Goal: Information Seeking & Learning: Learn about a topic

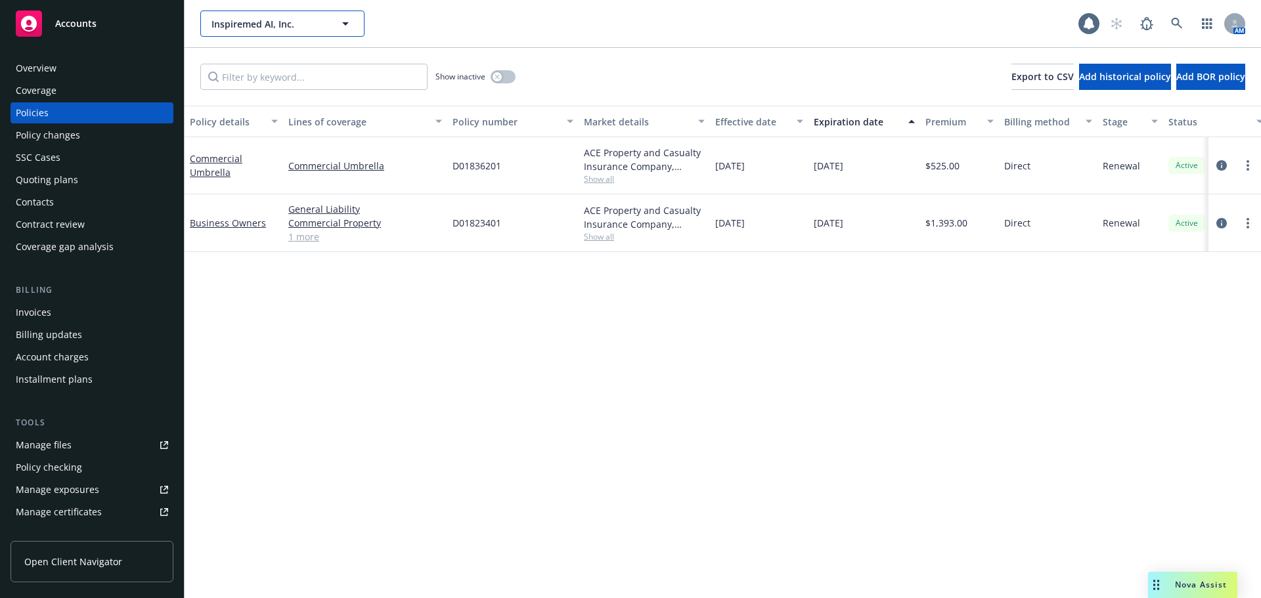
click at [332, 30] on button "Inspiremed AI, Inc." at bounding box center [282, 24] width 164 height 26
type input "[PERSON_NAME]"
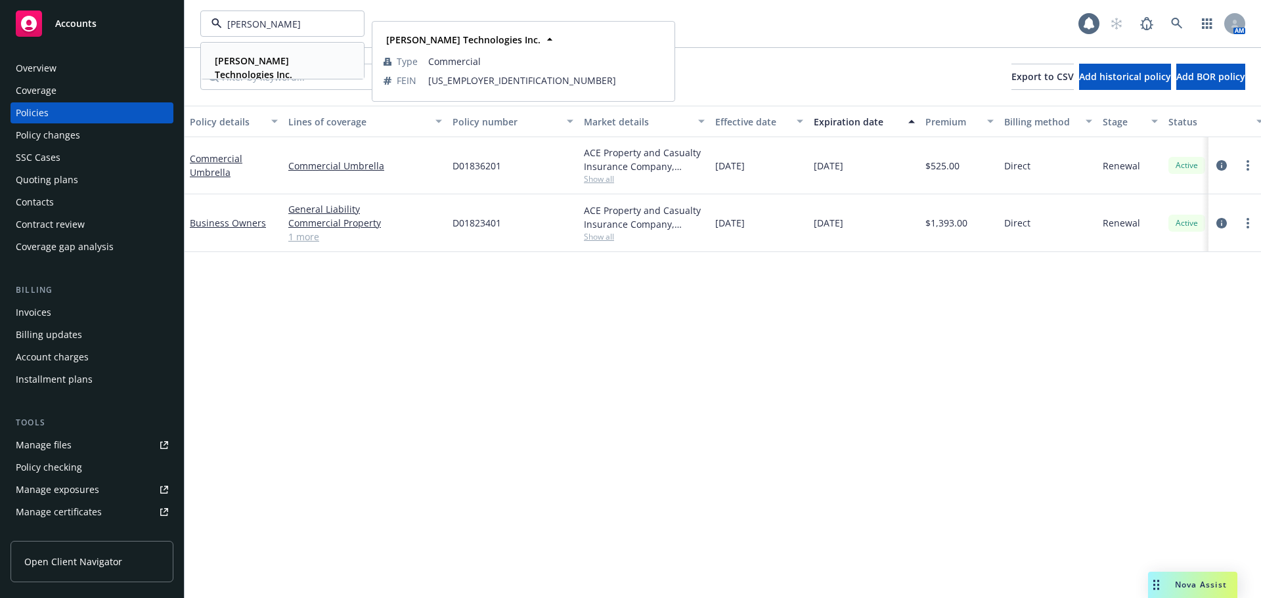
click at [262, 63] on strong "[PERSON_NAME] Technologies Inc." at bounding box center [254, 68] width 78 height 26
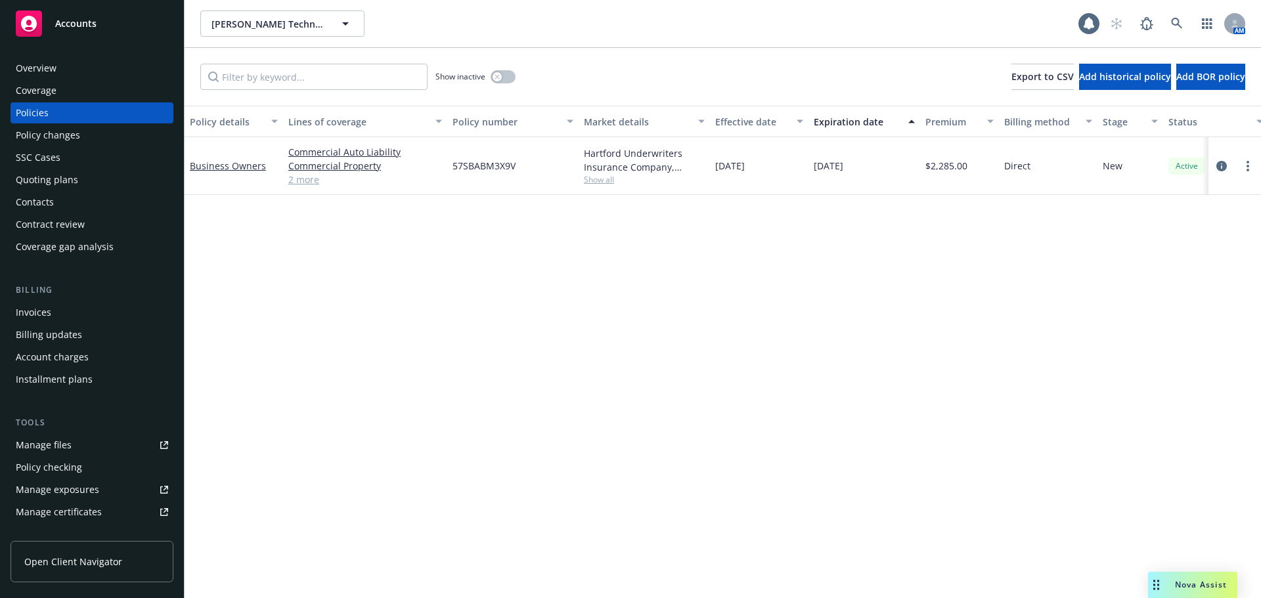
click at [303, 176] on link "2 more" at bounding box center [365, 180] width 154 height 14
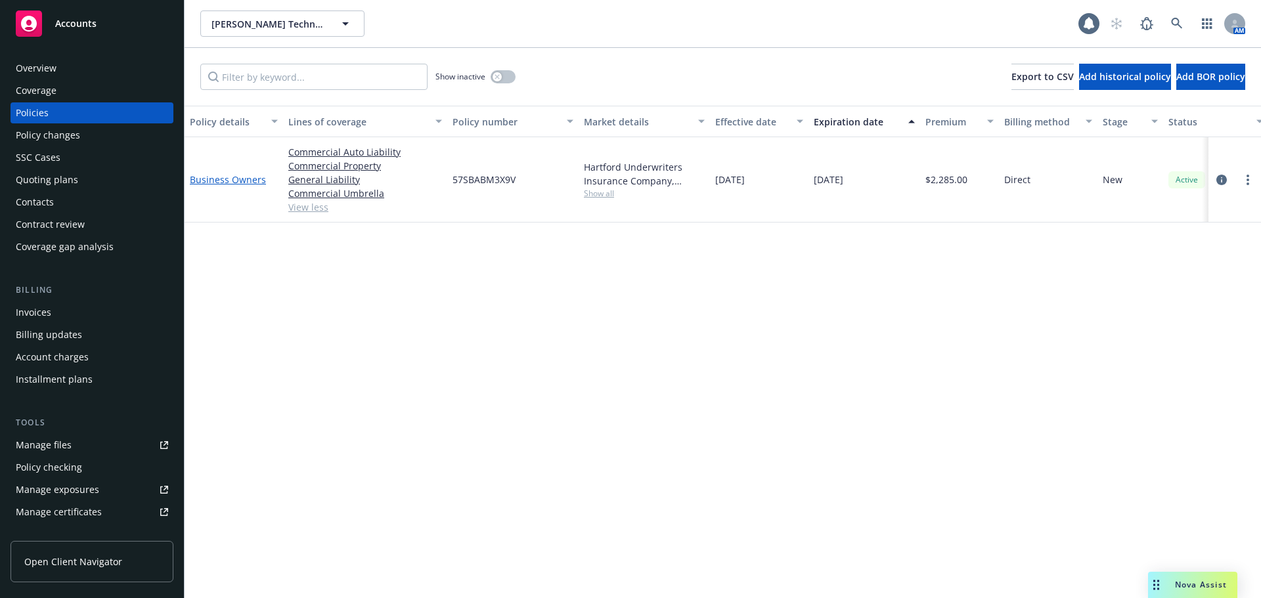
click at [229, 179] on link "Business Owners" at bounding box center [228, 179] width 76 height 12
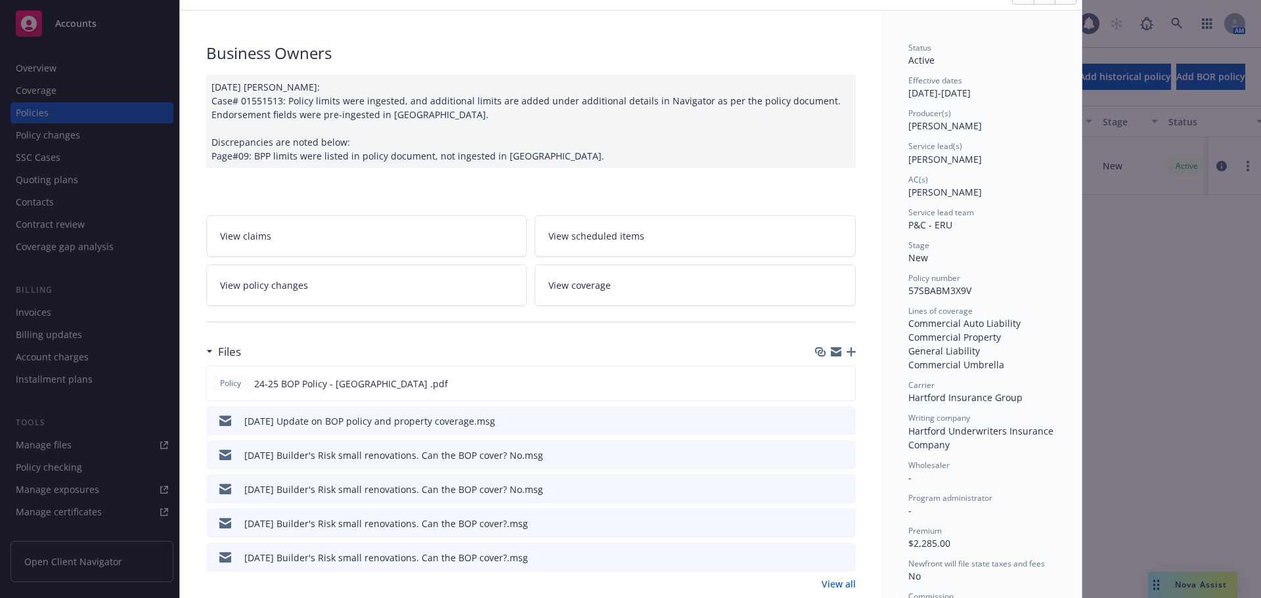
scroll to position [131, 0]
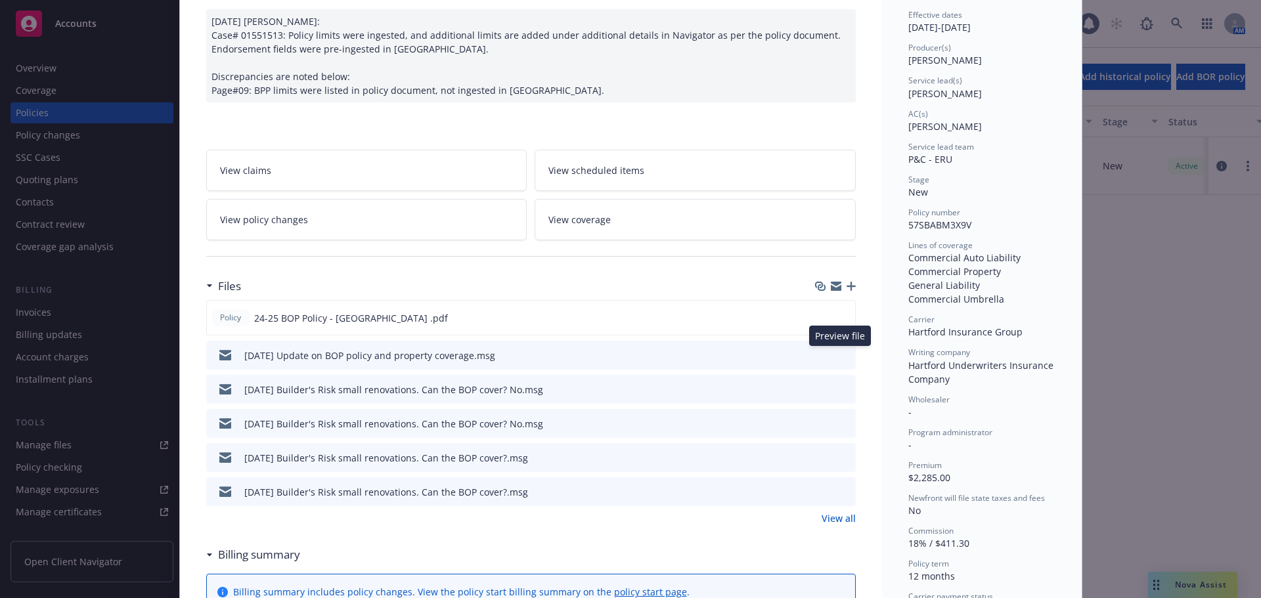
click at [837, 356] on icon "preview file" at bounding box center [843, 354] width 12 height 9
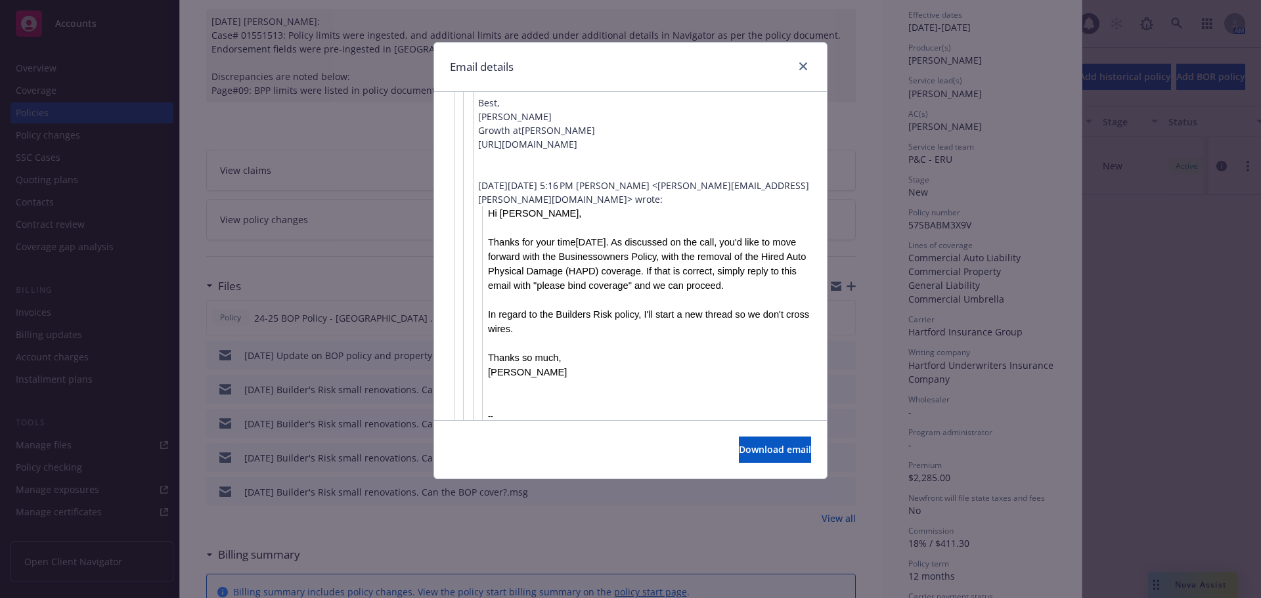
scroll to position [920, 0]
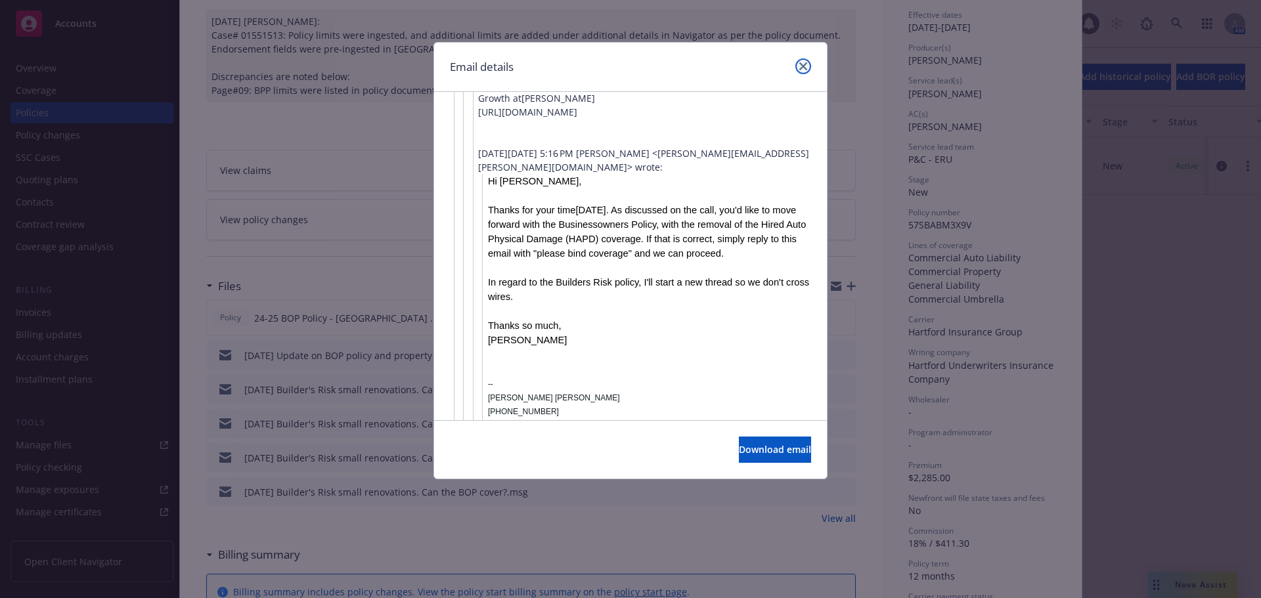
click at [801, 65] on icon "close" at bounding box center [803, 66] width 8 height 8
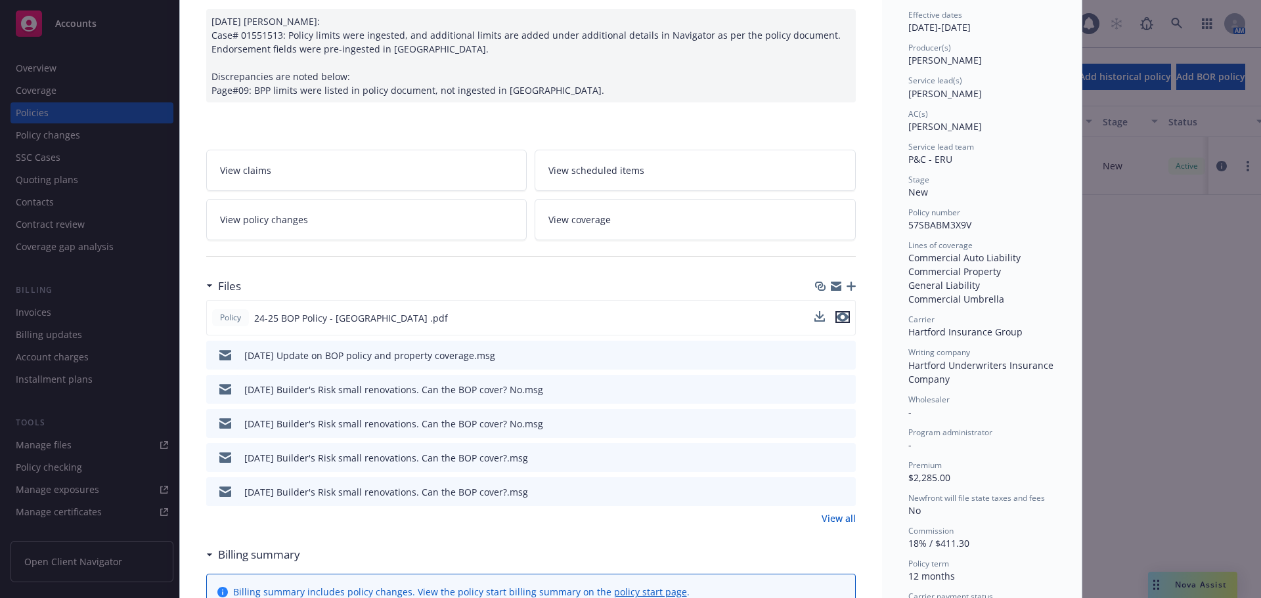
click at [837, 313] on icon "preview file" at bounding box center [843, 317] width 12 height 9
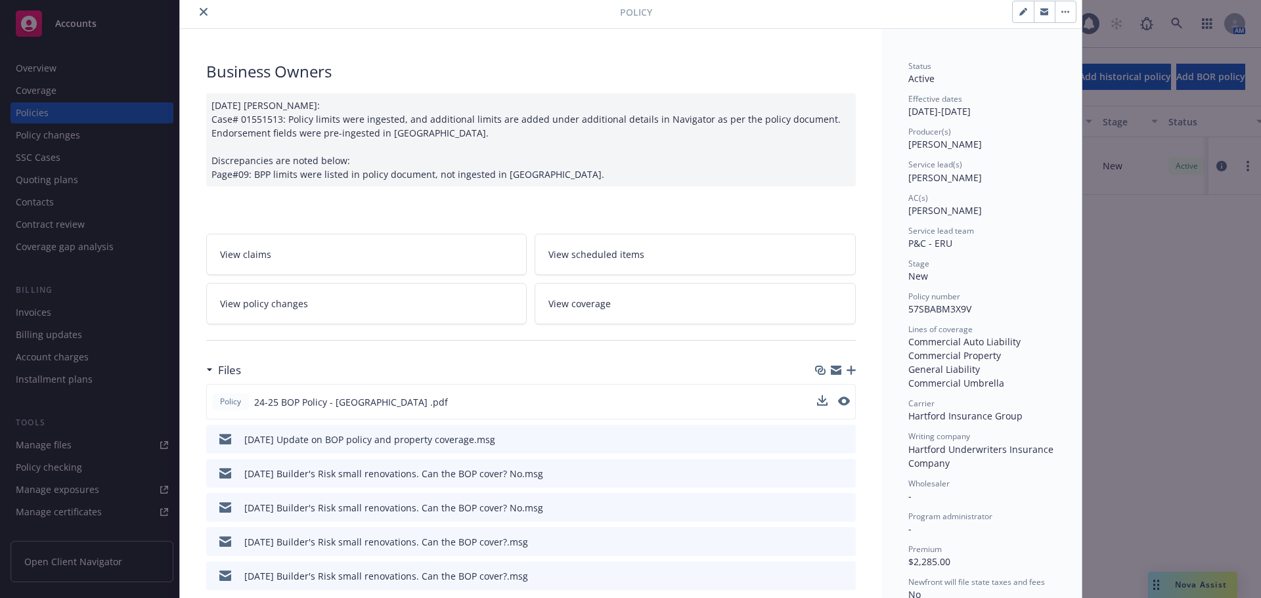
scroll to position [0, 0]
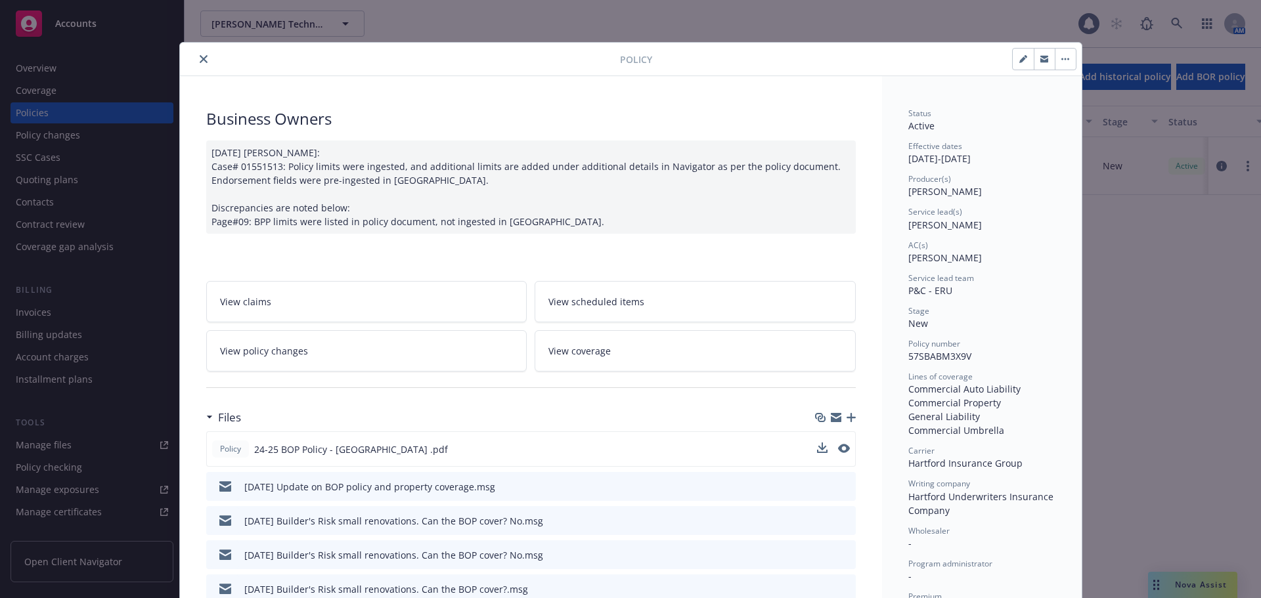
click at [196, 55] on button "close" at bounding box center [204, 59] width 16 height 16
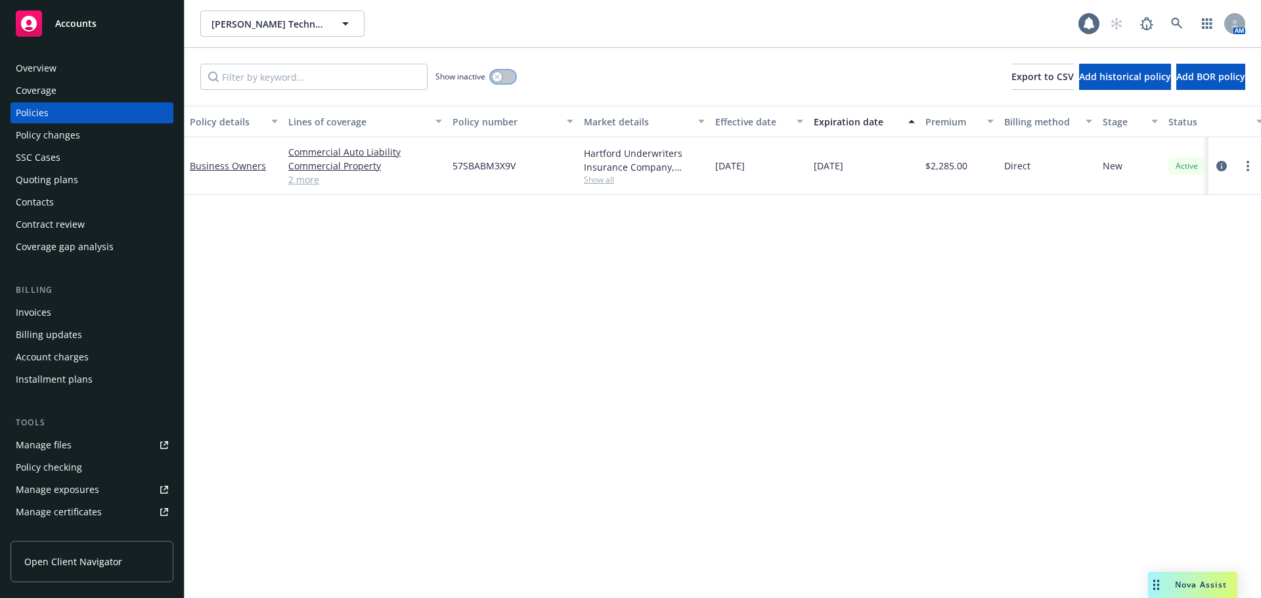
click at [503, 77] on button "button" at bounding box center [503, 76] width 25 height 13
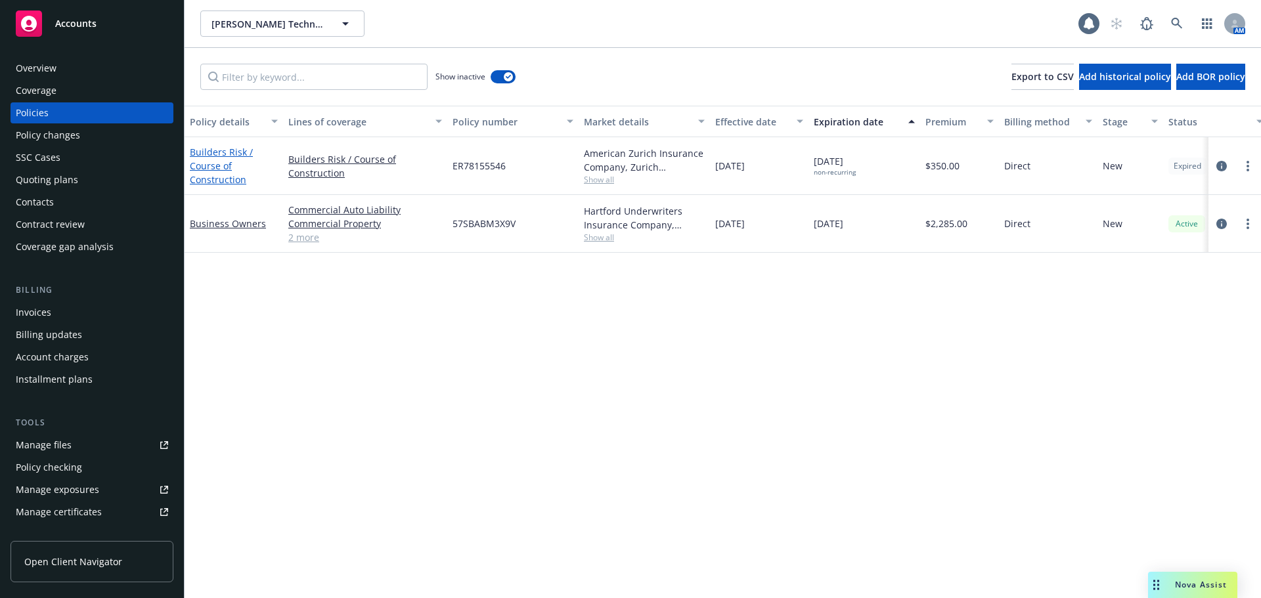
click at [216, 168] on link "Builders Risk / Course of Construction" at bounding box center [221, 166] width 63 height 40
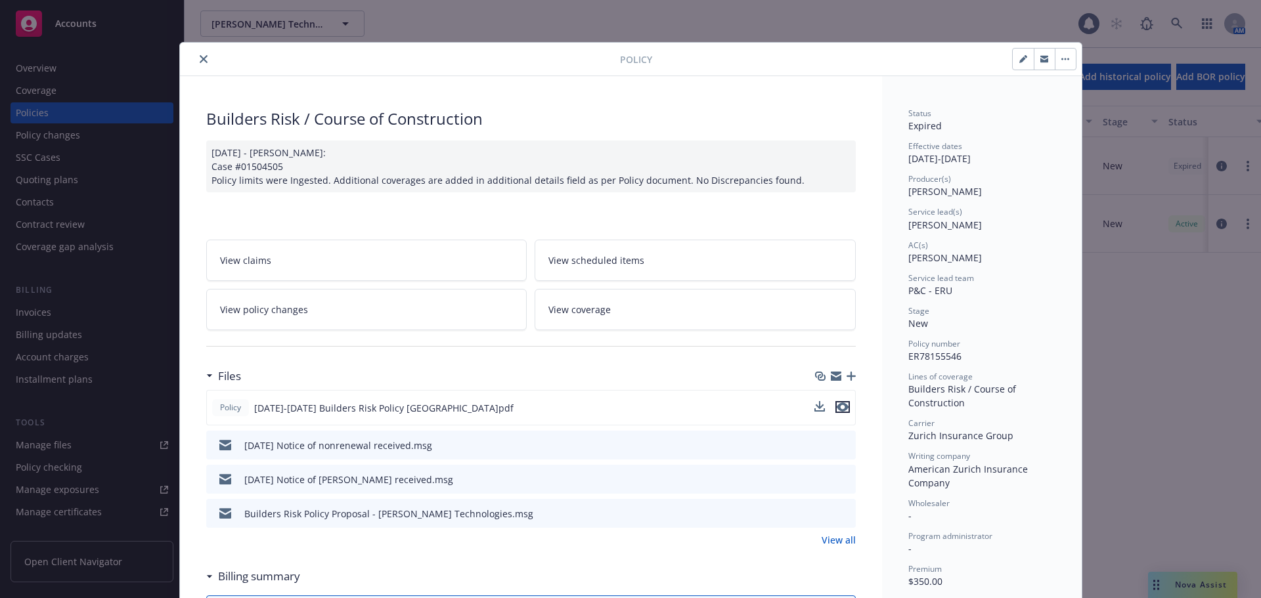
click at [840, 409] on icon "preview file" at bounding box center [843, 407] width 12 height 9
click at [200, 58] on icon "close" at bounding box center [204, 59] width 8 height 8
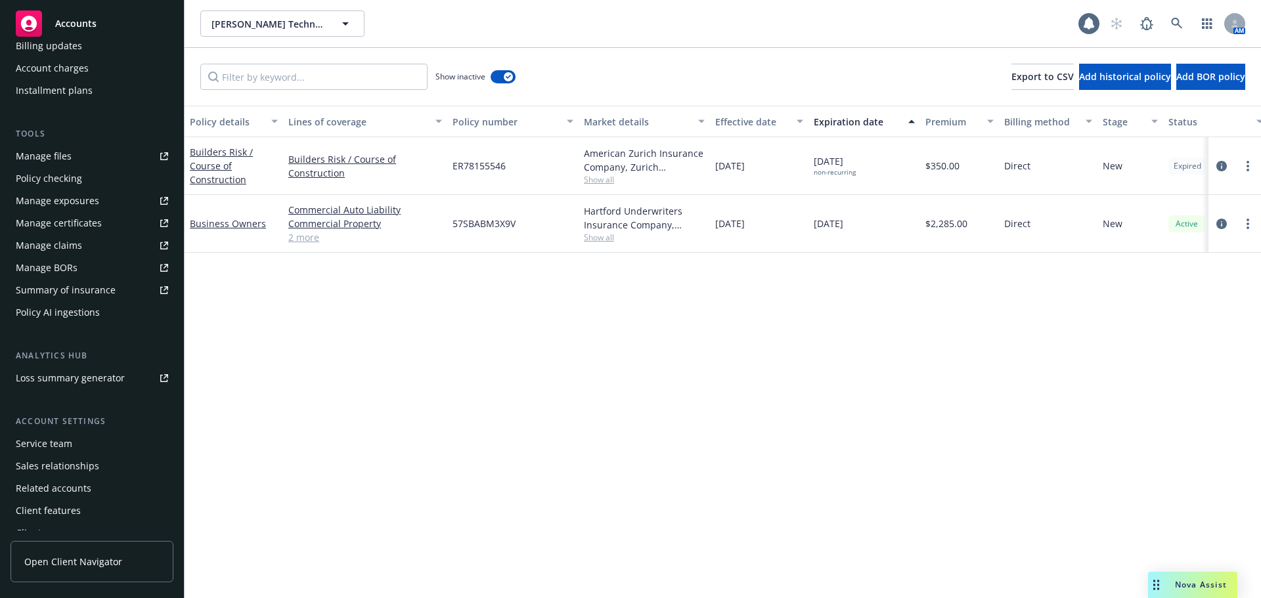
scroll to position [302, 0]
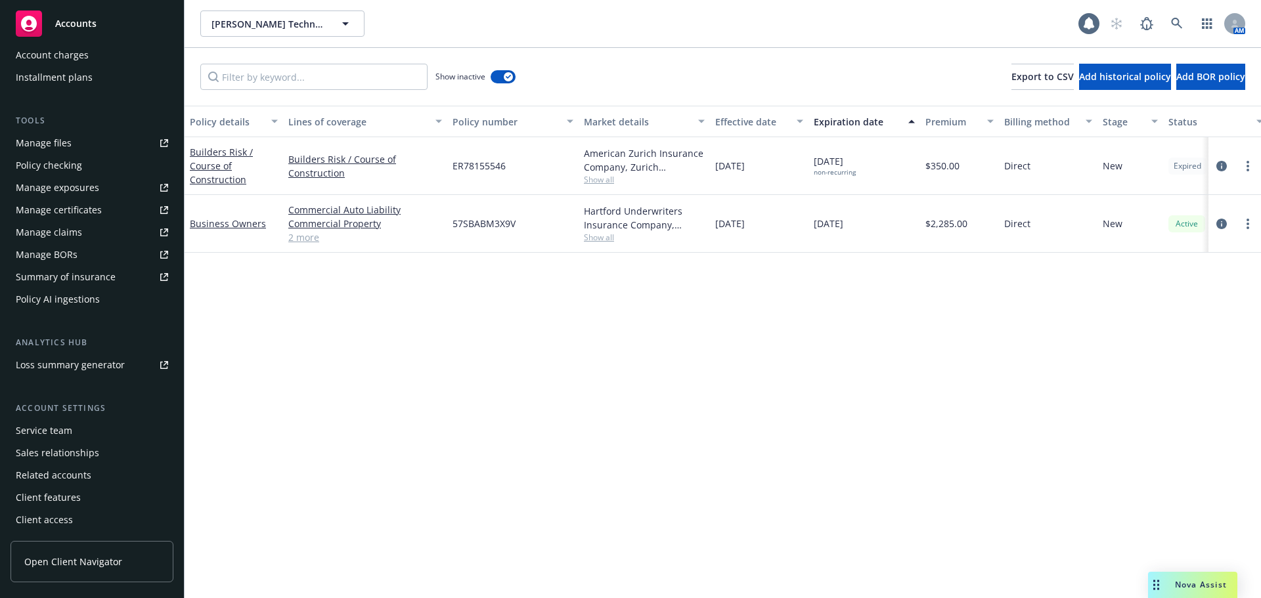
click at [64, 430] on div "Service team" at bounding box center [44, 430] width 56 height 21
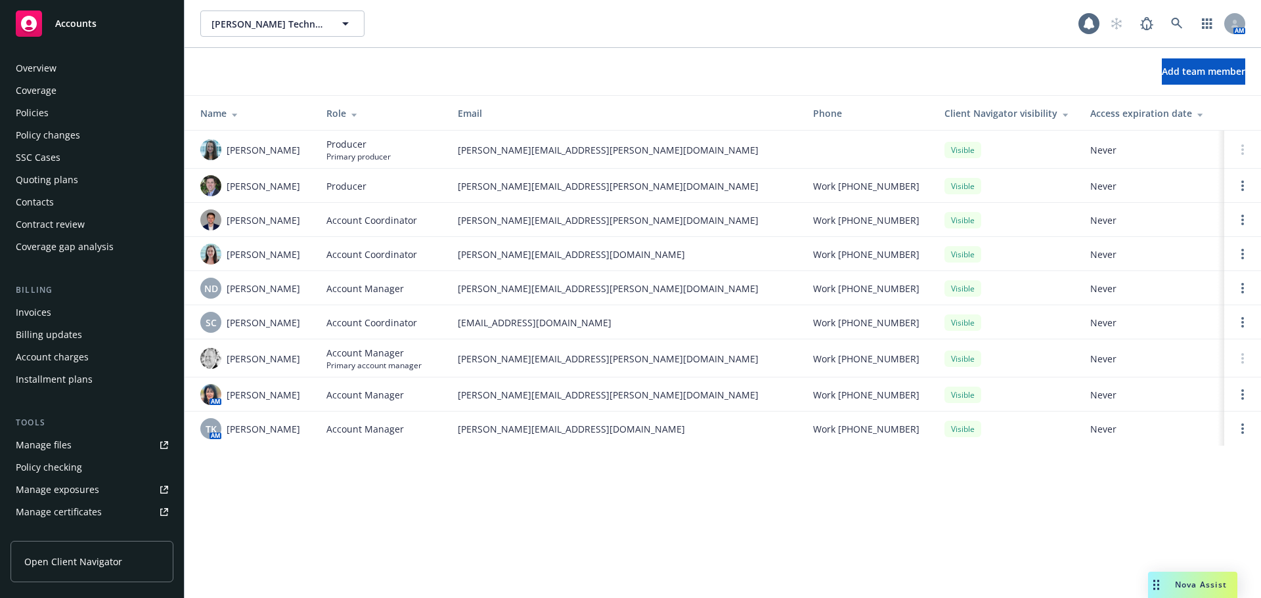
click at [76, 112] on div "Policies" at bounding box center [92, 112] width 152 height 21
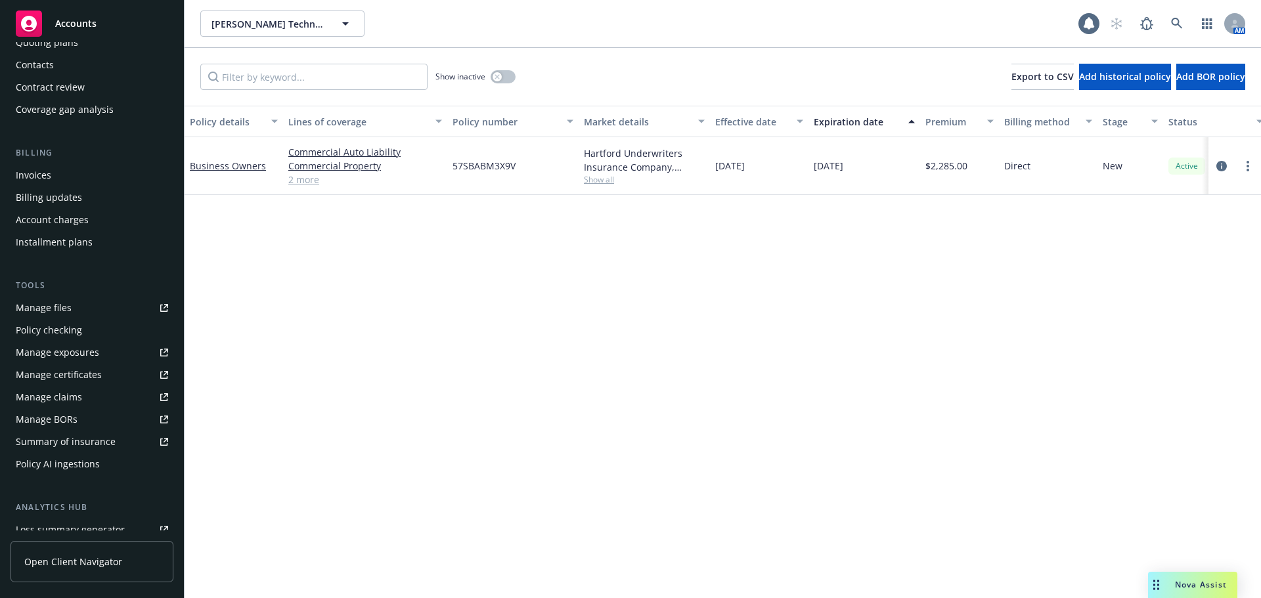
scroll to position [302, 0]
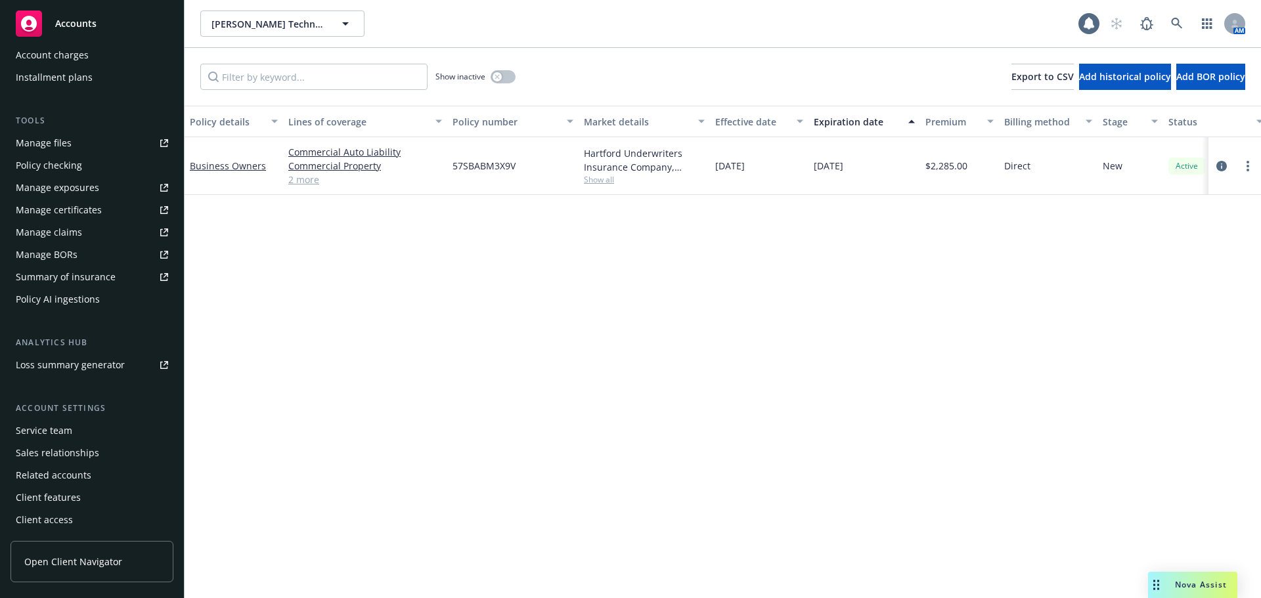
click at [64, 435] on div "Service team" at bounding box center [44, 430] width 56 height 21
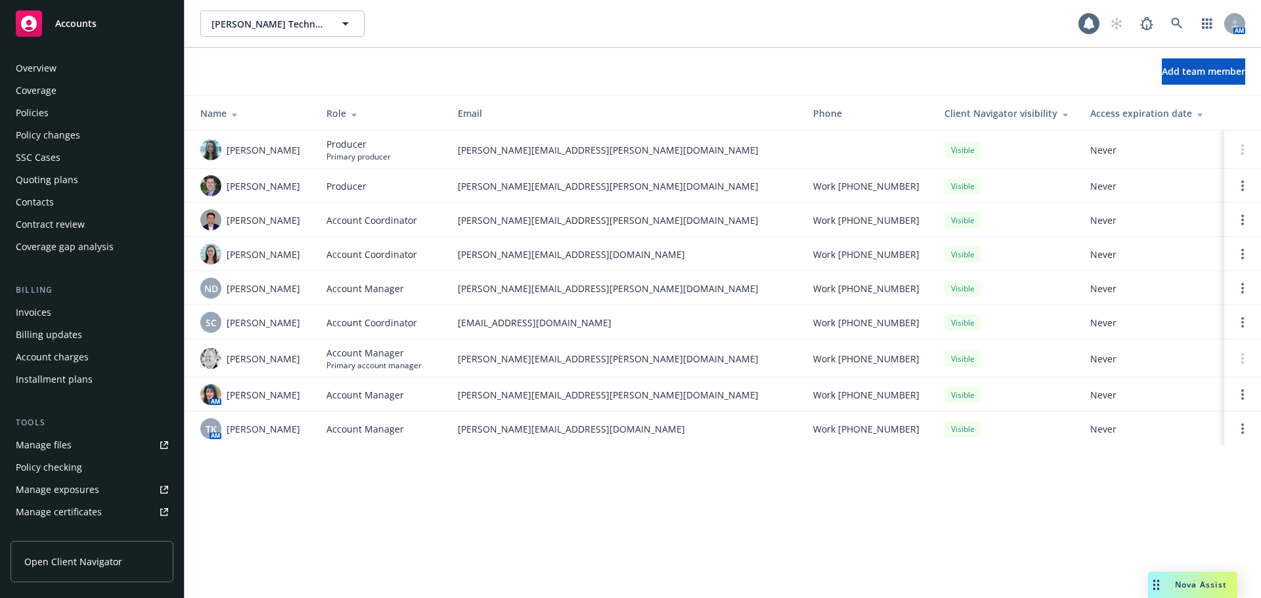
click at [66, 116] on div "Policies" at bounding box center [92, 112] width 152 height 21
